Goal: Navigation & Orientation: Understand site structure

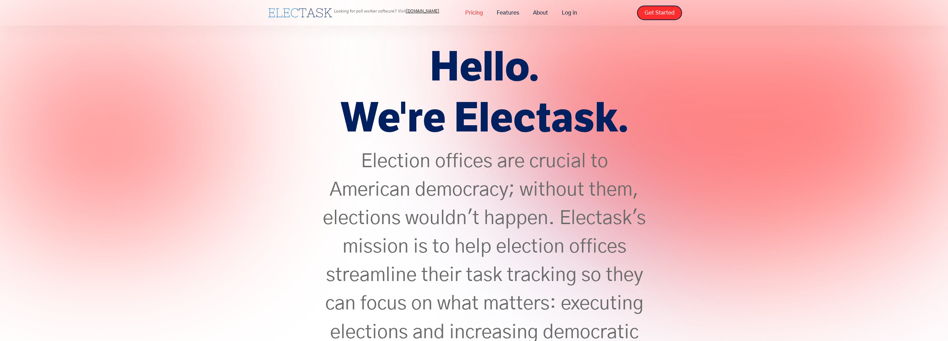
click at [471, 15] on link "Pricing" at bounding box center [474, 13] width 32 height 15
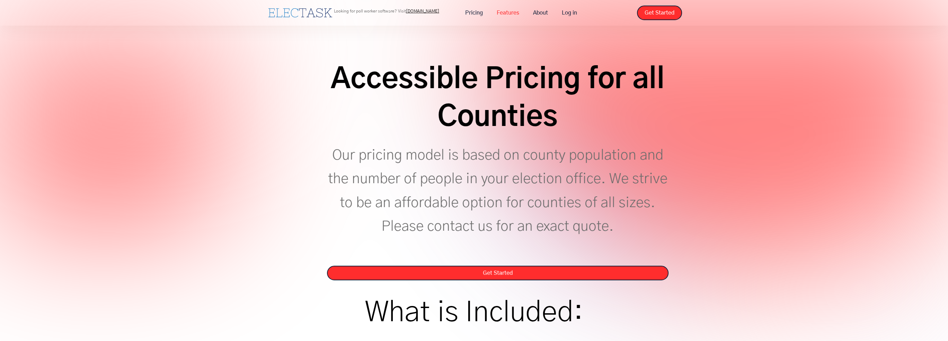
click at [512, 15] on link "Features" at bounding box center [508, 13] width 36 height 15
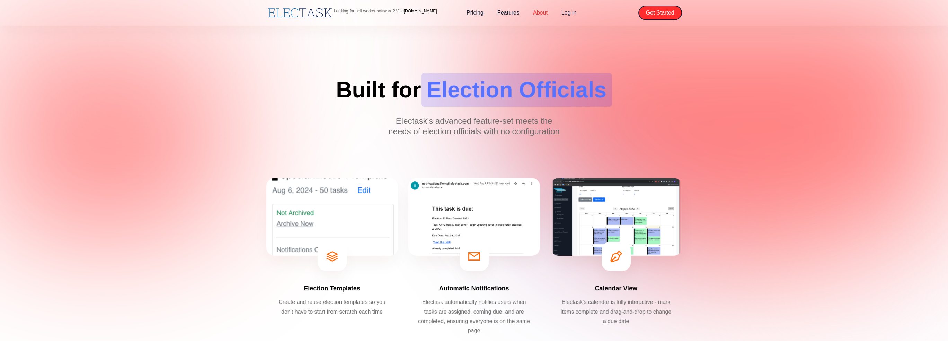
click at [544, 12] on link "About" at bounding box center [540, 13] width 28 height 15
